Goal: Task Accomplishment & Management: Manage account settings

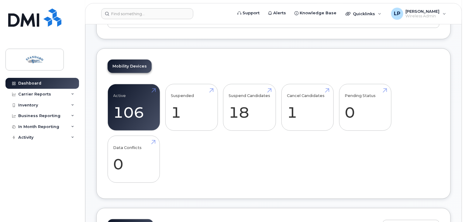
scroll to position [182, 0]
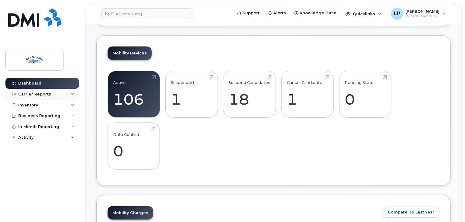
click at [71, 93] on div "Carrier Reports" at bounding box center [42, 94] width 74 height 11
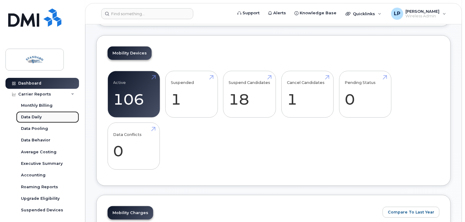
click at [39, 117] on div "Data Daily" at bounding box center [31, 116] width 21 height 5
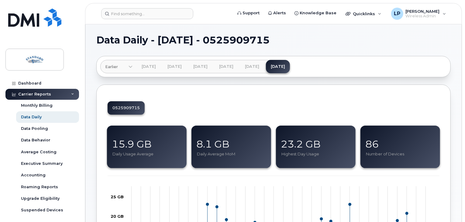
click at [320, 139] on div "23.2 GB" at bounding box center [316, 144] width 71 height 14
click at [323, 145] on div "23.2 GB" at bounding box center [316, 144] width 71 height 14
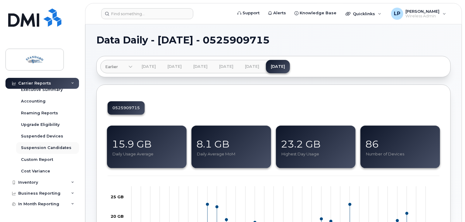
scroll to position [81, 0]
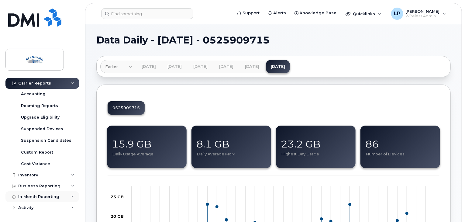
click at [71, 194] on div "In Month Reporting" at bounding box center [42, 196] width 74 height 11
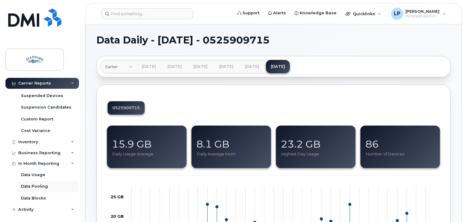
scroll to position [116, 0]
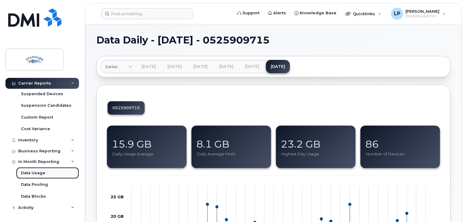
click at [37, 170] on div "Data Usage" at bounding box center [33, 172] width 24 height 5
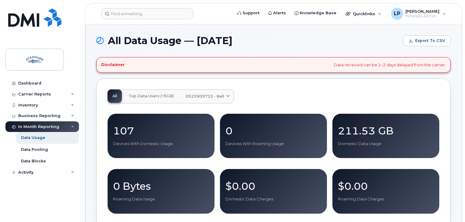
click at [150, 95] on span "Top Data Users (>5GB)" at bounding box center [151, 96] width 45 height 5
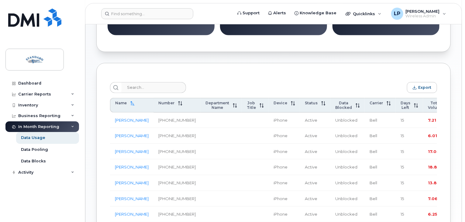
scroll to position [182, 0]
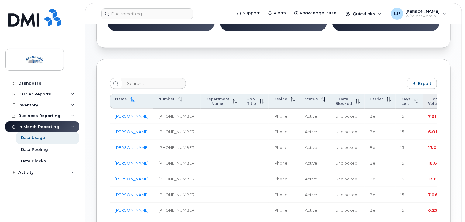
click at [428, 103] on span "Total Volume" at bounding box center [435, 101] width 15 height 9
click at [71, 93] on div "Carrier Reports" at bounding box center [42, 94] width 74 height 11
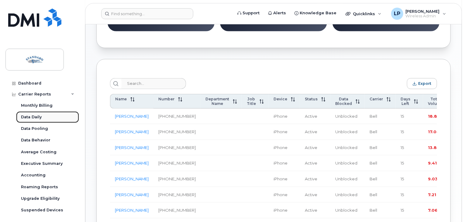
click at [35, 116] on div "Data Daily" at bounding box center [31, 116] width 21 height 5
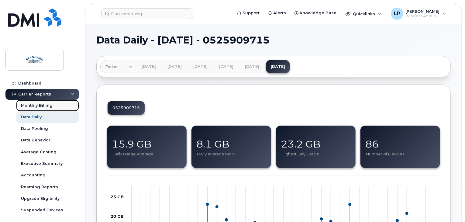
click at [38, 103] on div "Monthly Billing" at bounding box center [37, 105] width 32 height 5
click at [47, 104] on div "Monthly Billing" at bounding box center [37, 105] width 32 height 5
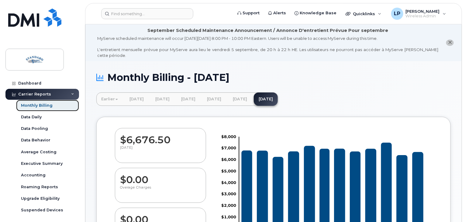
click at [47, 105] on div "Monthly Billing" at bounding box center [37, 105] width 32 height 5
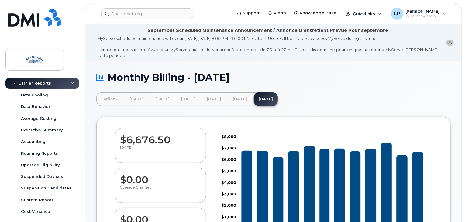
scroll to position [81, 0]
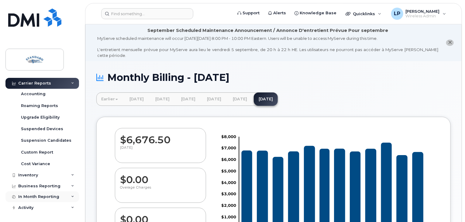
click at [69, 196] on div "In Month Reporting" at bounding box center [42, 196] width 74 height 11
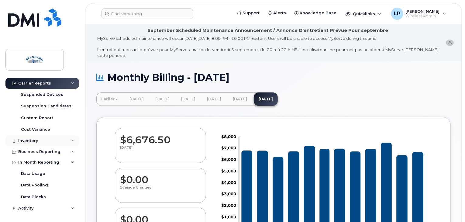
scroll to position [116, 0]
click at [71, 160] on div "In Month Reporting" at bounding box center [42, 161] width 74 height 11
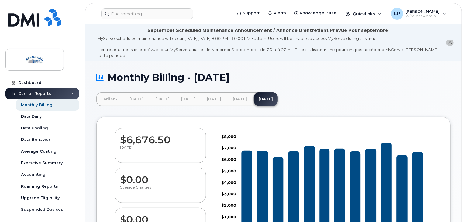
scroll to position [0, 0]
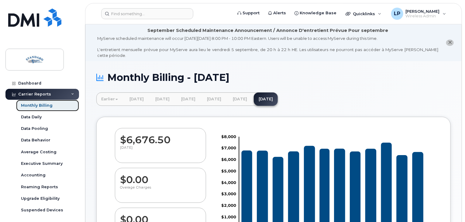
click at [47, 104] on div "Monthly Billing" at bounding box center [37, 105] width 32 height 5
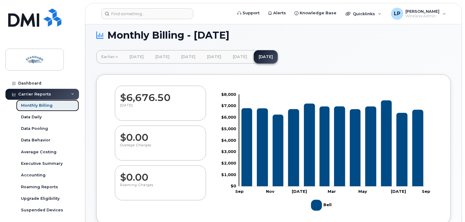
scroll to position [122, 0]
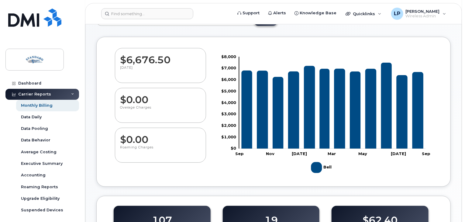
scroll to position [91, 0]
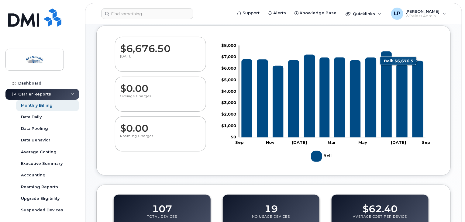
click at [418, 120] on icon "Bell" at bounding box center [417, 99] width 11 height 77
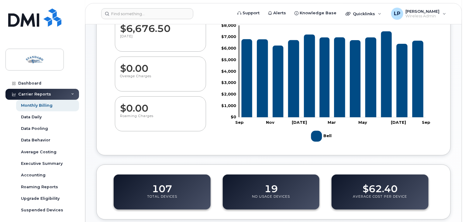
scroll to position [182, 0]
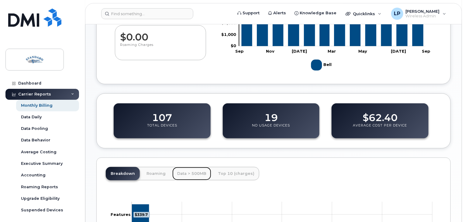
click at [187, 170] on link "Data > 500MB" at bounding box center [191, 173] width 39 height 13
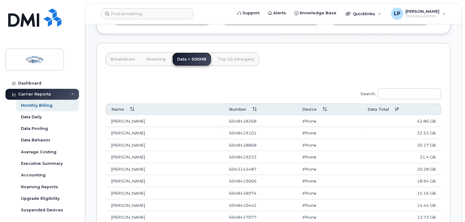
scroll to position [304, 0]
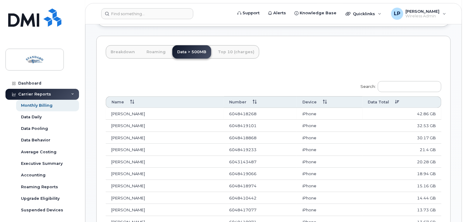
click at [422, 109] on td "42.86 GB" at bounding box center [401, 114] width 79 height 12
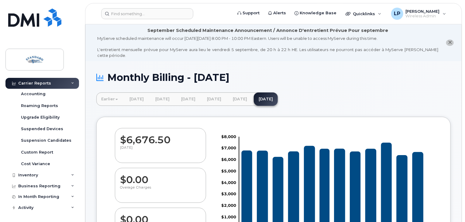
scroll to position [152, 0]
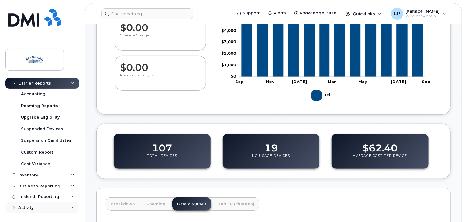
click at [73, 206] on div "Activity" at bounding box center [42, 207] width 74 height 11
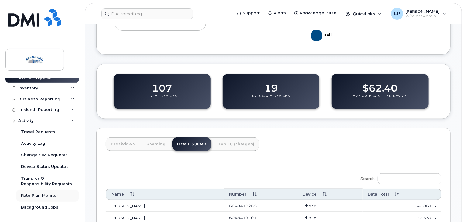
scroll to position [213, 0]
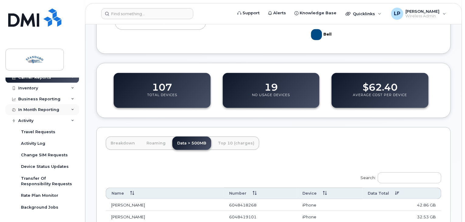
click at [71, 108] on icon at bounding box center [72, 109] width 3 height 3
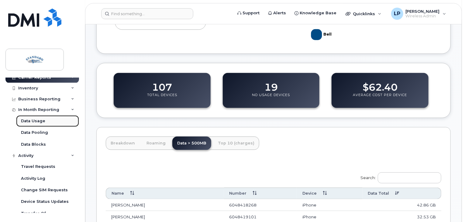
click at [34, 121] on div "Data Usage" at bounding box center [33, 120] width 24 height 5
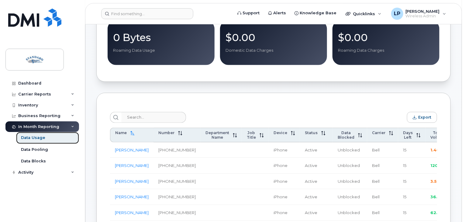
scroll to position [152, 0]
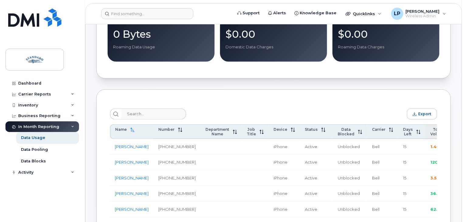
click at [430, 132] on span "Total Volume" at bounding box center [437, 131] width 15 height 9
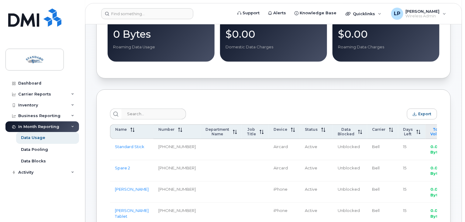
click at [430, 132] on span "Total Volume" at bounding box center [437, 131] width 15 height 9
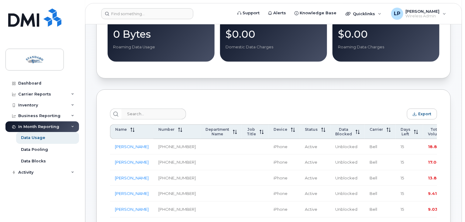
click at [428, 146] on span "18.81 GB" at bounding box center [437, 146] width 19 height 5
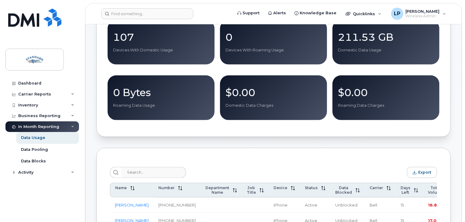
scroll to position [0, 0]
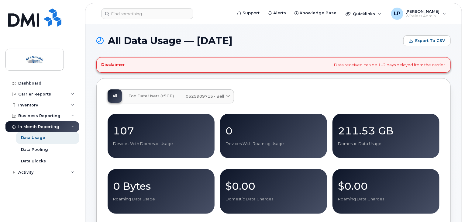
click at [153, 95] on span "Top Data Users (>5GB)" at bounding box center [151, 96] width 45 height 5
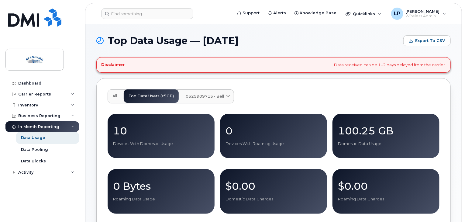
scroll to position [152, 0]
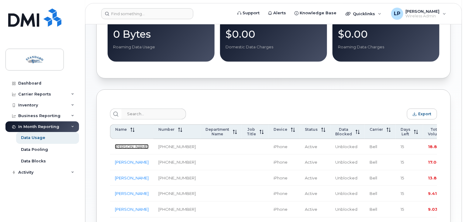
click at [122, 149] on link "Jordan Strachan" at bounding box center [132, 146] width 34 height 5
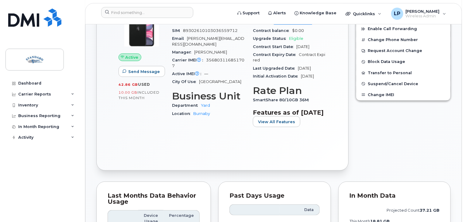
scroll to position [334, 0]
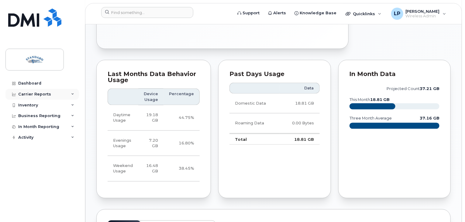
click at [74, 94] on icon at bounding box center [72, 94] width 3 height 3
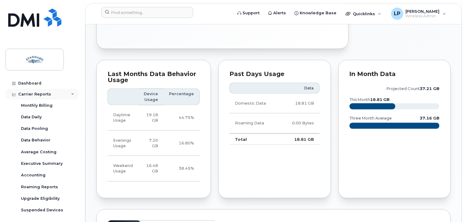
click at [74, 94] on div "Carrier Reports" at bounding box center [42, 94] width 74 height 11
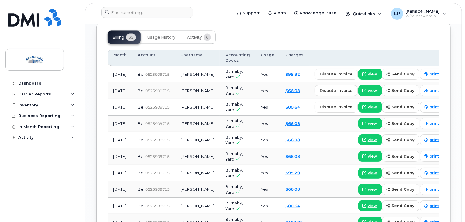
scroll to position [486, 0]
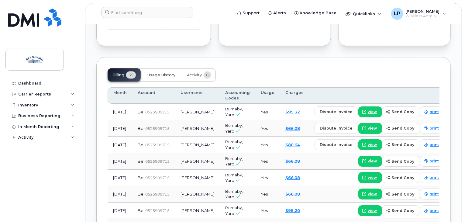
click at [169, 77] on span "Usage History" at bounding box center [161, 75] width 28 height 5
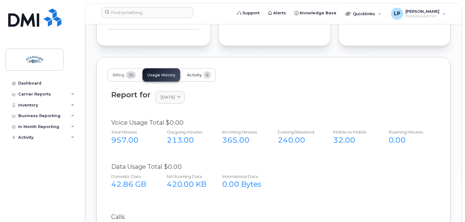
click at [197, 77] on button "Activity 6" at bounding box center [199, 74] width 34 height 13
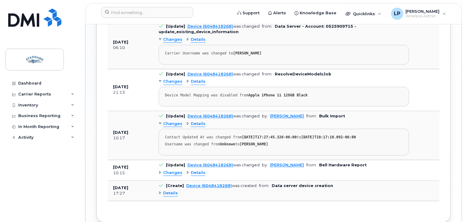
scroll to position [622, 0]
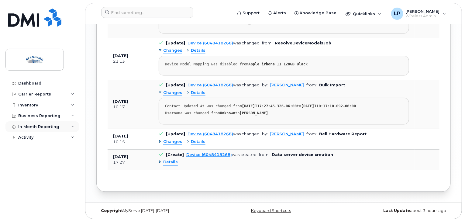
click at [69, 127] on div "In Month Reporting" at bounding box center [42, 126] width 74 height 11
click at [43, 135] on div "Data Usage" at bounding box center [33, 137] width 24 height 5
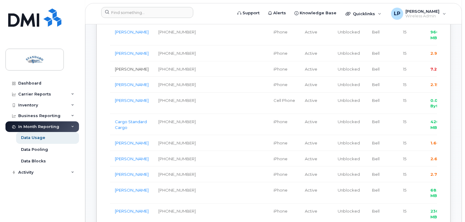
scroll to position [425, 0]
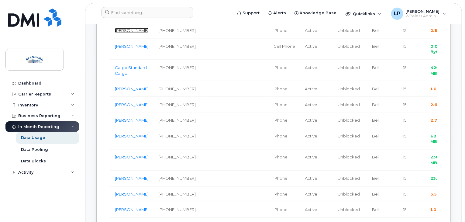
click at [124, 33] on link "[PERSON_NAME]" at bounding box center [132, 30] width 34 height 5
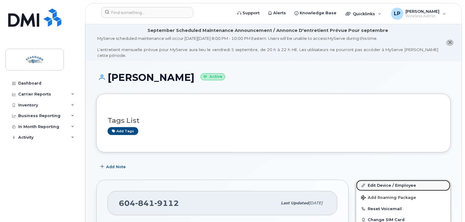
click at [387, 180] on link "Edit Device / Employee" at bounding box center [403, 185] width 94 height 11
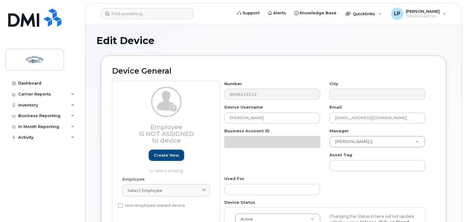
select select "15741972"
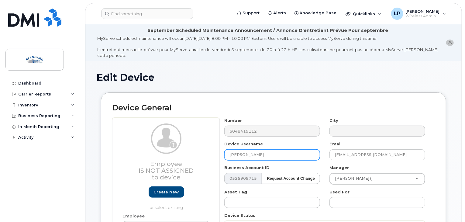
click at [260, 152] on input "[PERSON_NAME]" at bounding box center [272, 154] width 96 height 11
type input "B"
type input "[PERSON_NAME]"
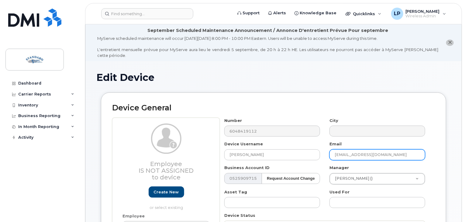
click at [410, 149] on input "[EMAIL_ADDRESS][DOMAIN_NAME]" at bounding box center [377, 154] width 96 height 11
drag, startPoint x: 354, startPoint y: 149, endPoint x: 325, endPoint y: 149, distance: 29.5
click at [325, 149] on div "Email braydenw@standardbuilding.ca" at bounding box center [377, 150] width 105 height 19
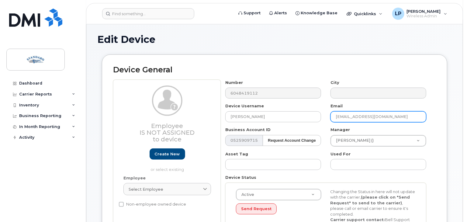
scroll to position [91, 0]
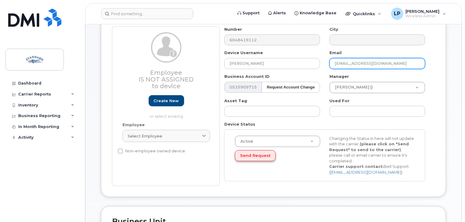
type input "tome@standardbuilding.ca"
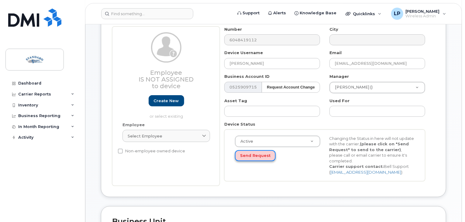
click at [262, 152] on button "Send Request" at bounding box center [255, 155] width 41 height 11
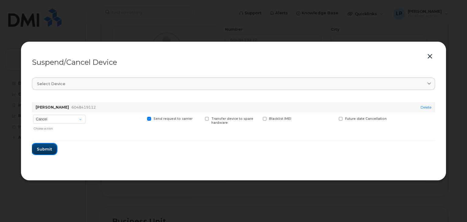
click at [41, 149] on span "Submit" at bounding box center [44, 149] width 15 height 6
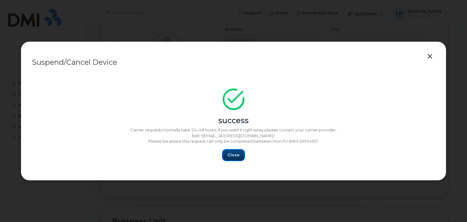
click at [241, 153] on button "Close" at bounding box center [233, 154] width 22 height 11
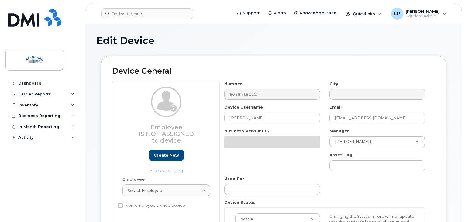
select select "15741972"
